Goal: Information Seeking & Learning: Learn about a topic

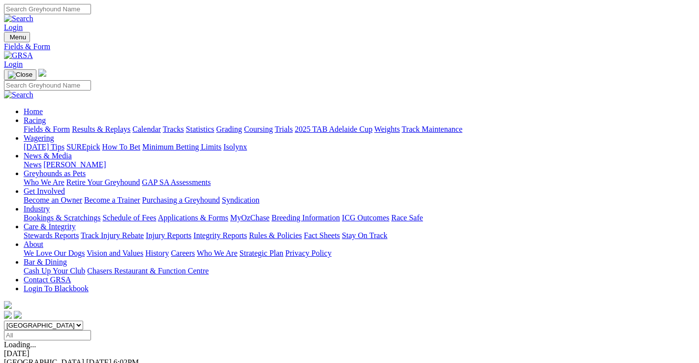
scroll to position [246, 0]
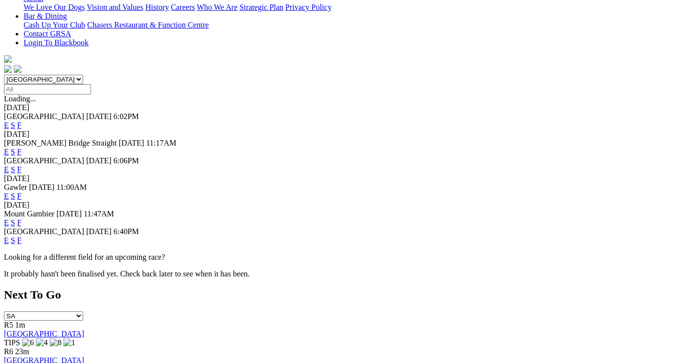
click at [22, 236] on link "F" at bounding box center [19, 240] width 4 height 8
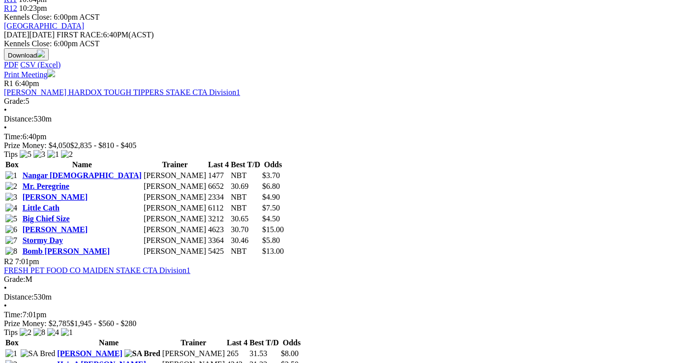
scroll to position [393, 0]
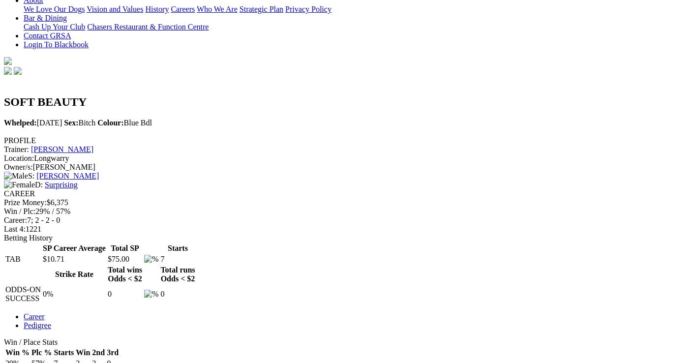
scroll to position [246, 0]
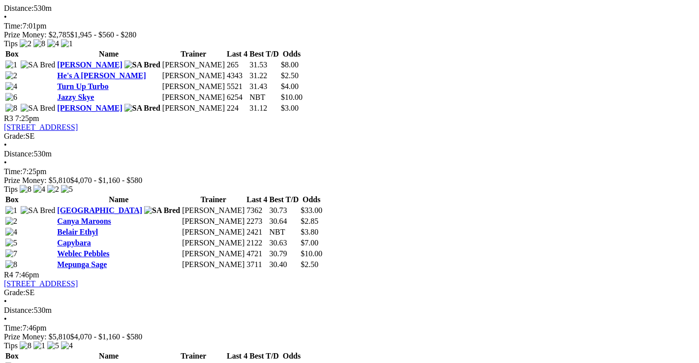
scroll to position [738, 0]
